Goal: Information Seeking & Learning: Learn about a topic

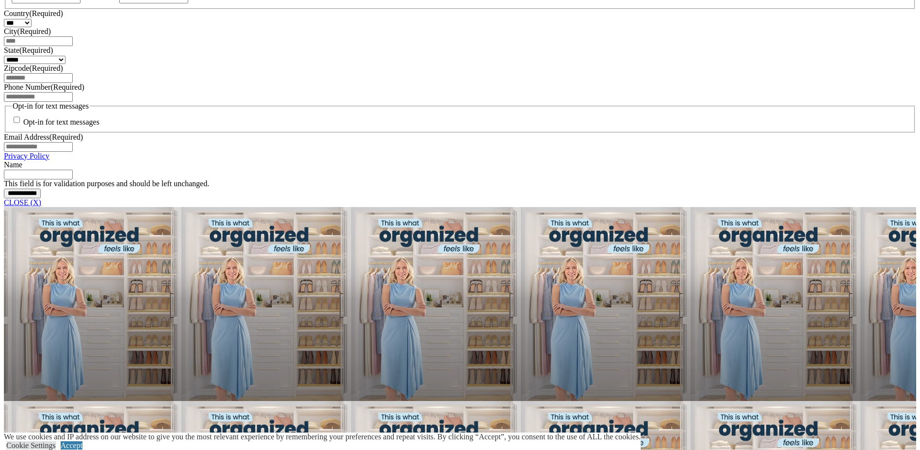
scroll to position [679, 0]
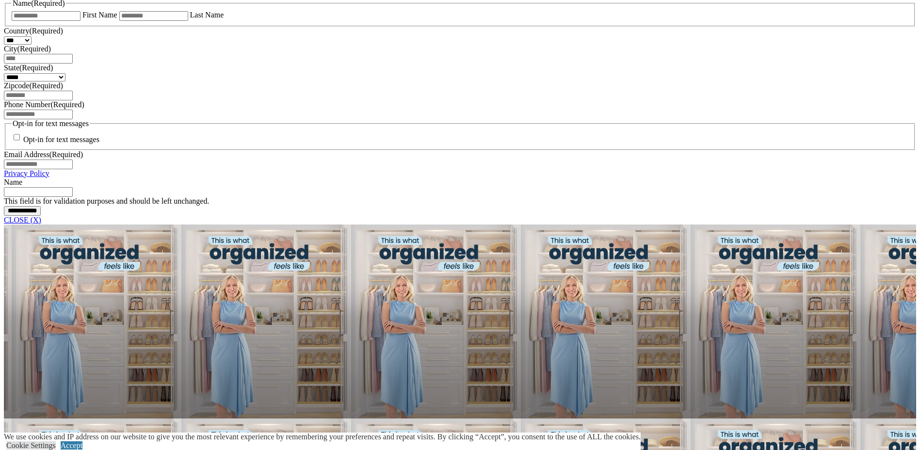
click at [41, 224] on link "CLOSE (X)" at bounding box center [22, 220] width 37 height 8
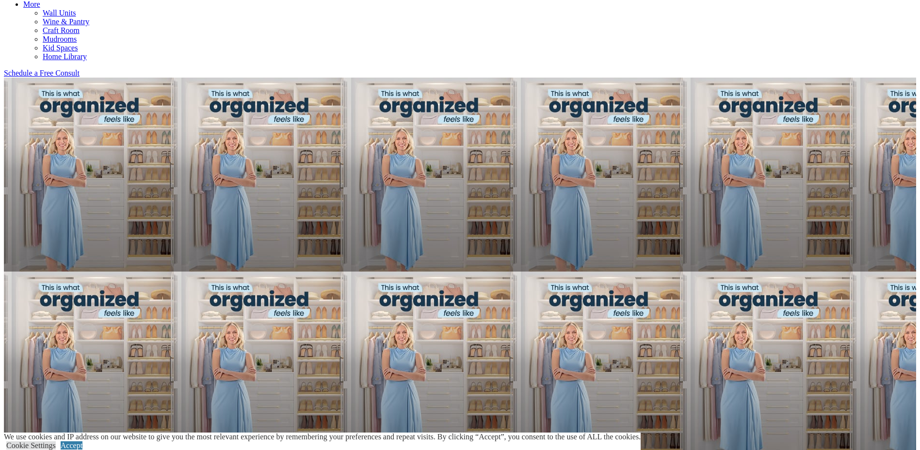
scroll to position [582, 0]
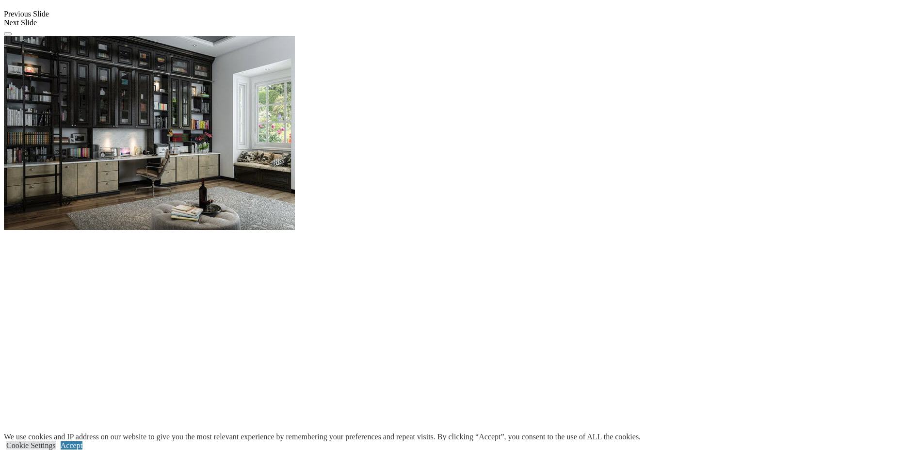
scroll to position [970, 0]
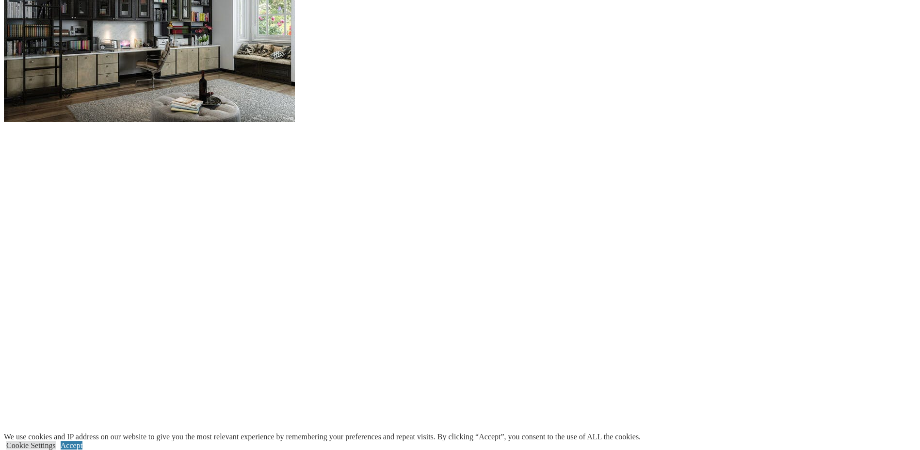
scroll to position [1163, 0]
